Goal: Check status: Check status

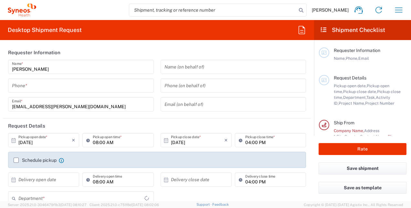
type input "[GEOGRAPHIC_DATA]"
type input "3190"
type input "[PERSON_NAME] Research Group Ltd-Macclesfield [GEOGRAPHIC_DATA]"
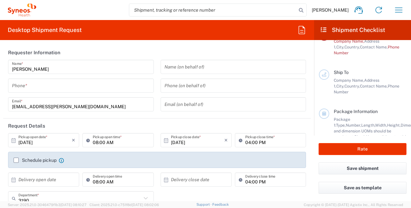
scroll to position [103, 0]
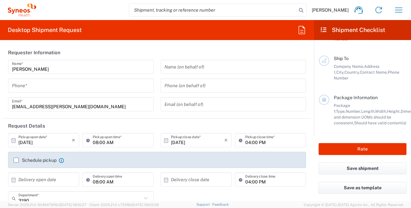
click at [407, 136] on div "Rate" at bounding box center [362, 149] width 97 height 27
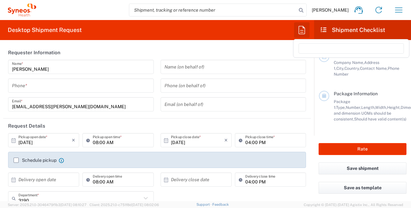
click at [299, 29] on icon "button" at bounding box center [301, 30] width 10 height 10
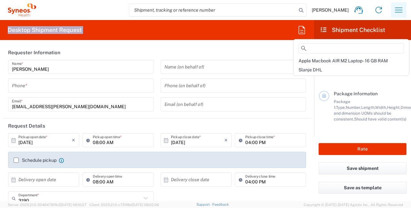
drag, startPoint x: 257, startPoint y: 29, endPoint x: 398, endPoint y: 10, distance: 142.7
click at [398, 10] on agx-forms-host "[PERSON_NAME] Home Shipment estimator Shipment tracking Desktop shipment reques…" at bounding box center [205, 104] width 411 height 208
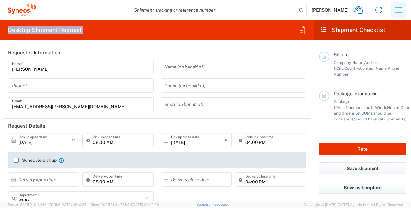
drag, startPoint x: 398, startPoint y: 10, endPoint x: 401, endPoint y: 5, distance: 6.1
click at [401, 5] on button "button" at bounding box center [398, 9] width 15 height 15
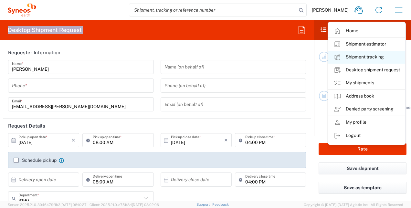
click at [365, 56] on link "Shipment tracking" at bounding box center [366, 57] width 77 height 13
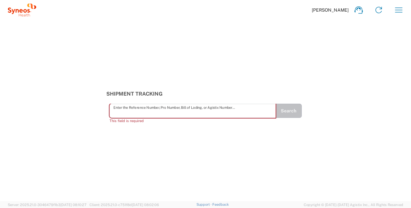
paste input "394100510628"
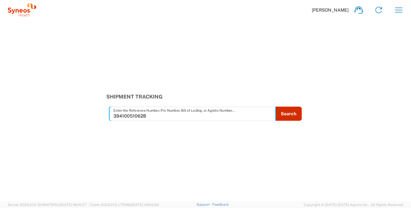
type input "394100510628"
click at [292, 117] on button "Search" at bounding box center [288, 114] width 26 height 14
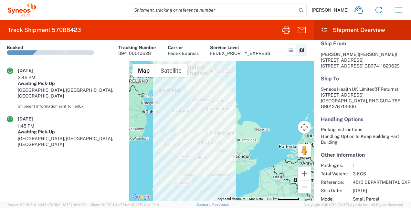
scroll to position [113, 0]
